Goal: Task Accomplishment & Management: Manage account settings

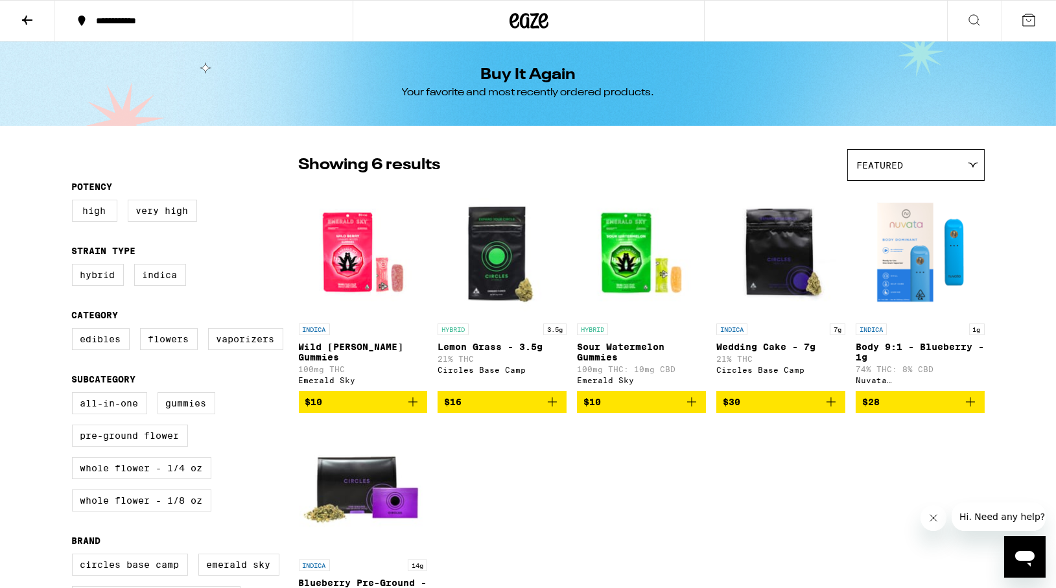
click at [29, 21] on icon at bounding box center [27, 20] width 16 height 16
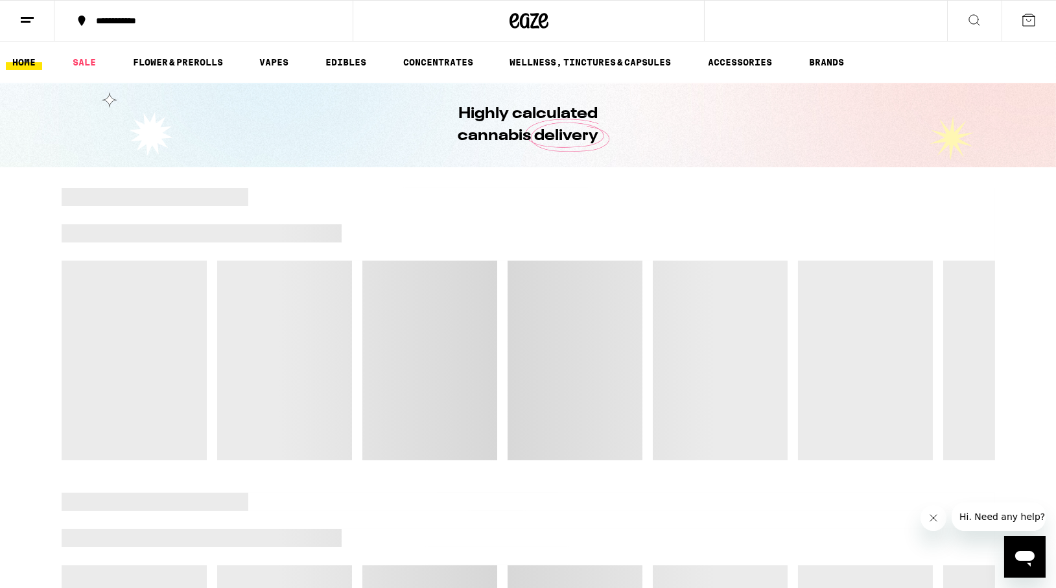
click at [29, 19] on icon at bounding box center [27, 20] width 16 height 16
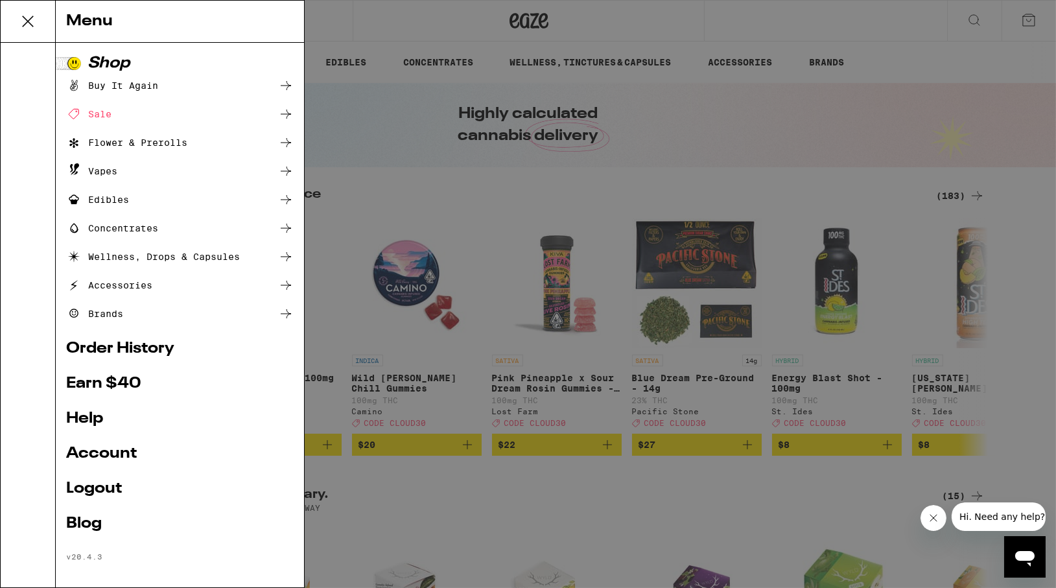
click at [99, 488] on link "Logout" at bounding box center [180, 489] width 228 height 16
